Goal: Task Accomplishment & Management: Manage account settings

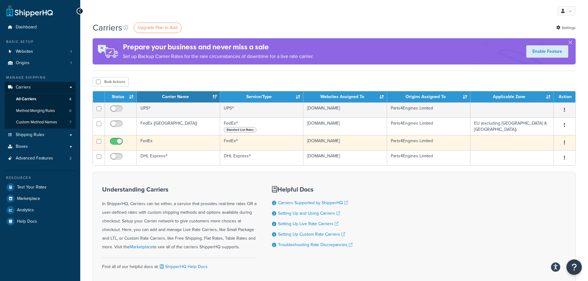
click at [115, 143] on input "checkbox" at bounding box center [117, 143] width 17 height 8
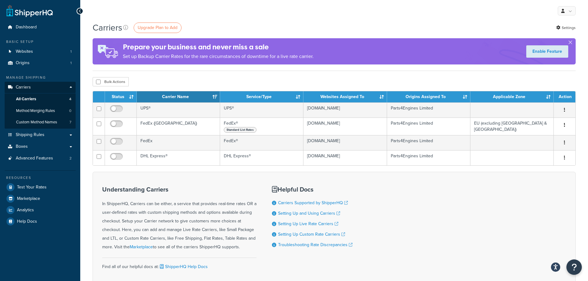
checkbox input "true"
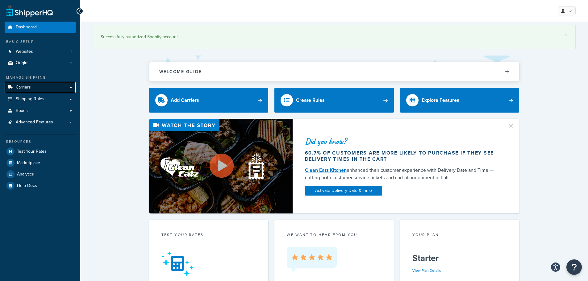
click at [42, 87] on link "Carriers" at bounding box center [40, 87] width 71 height 11
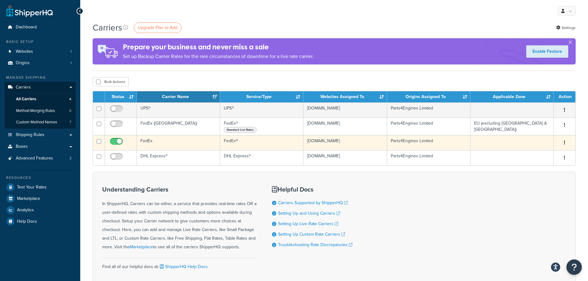
click at [116, 142] on input "checkbox" at bounding box center [117, 143] width 17 height 8
checkbox input "false"
